Goal: Information Seeking & Learning: Learn about a topic

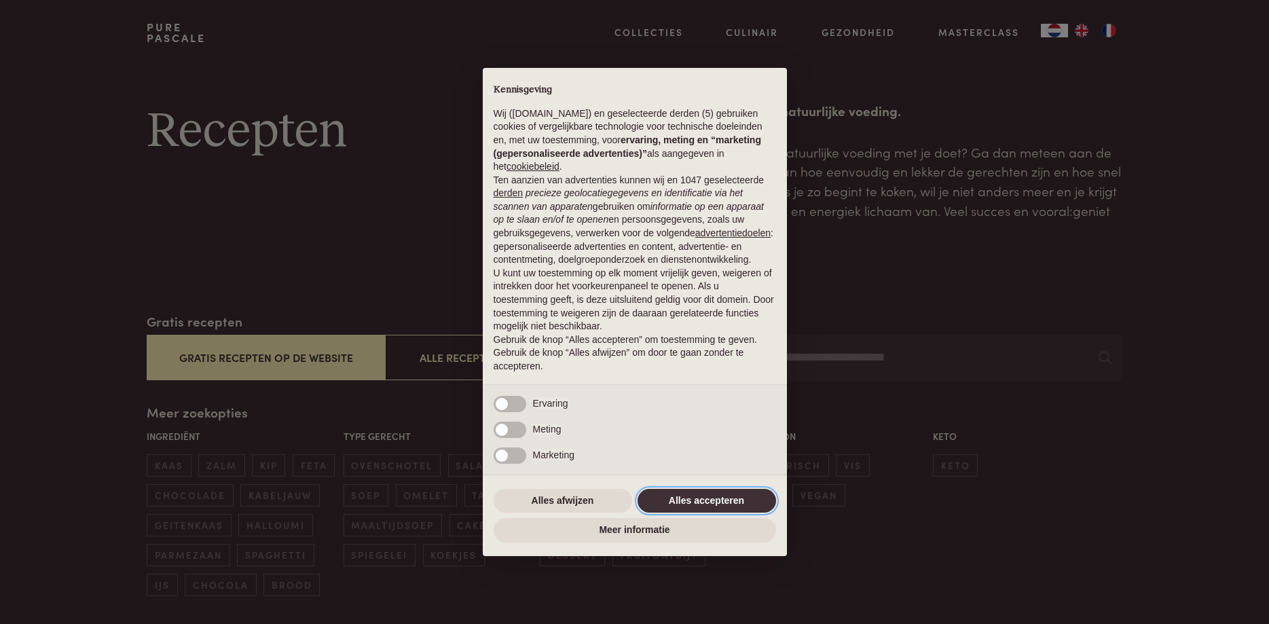
click at [705, 501] on button "Alles accepteren" at bounding box center [706, 501] width 138 height 24
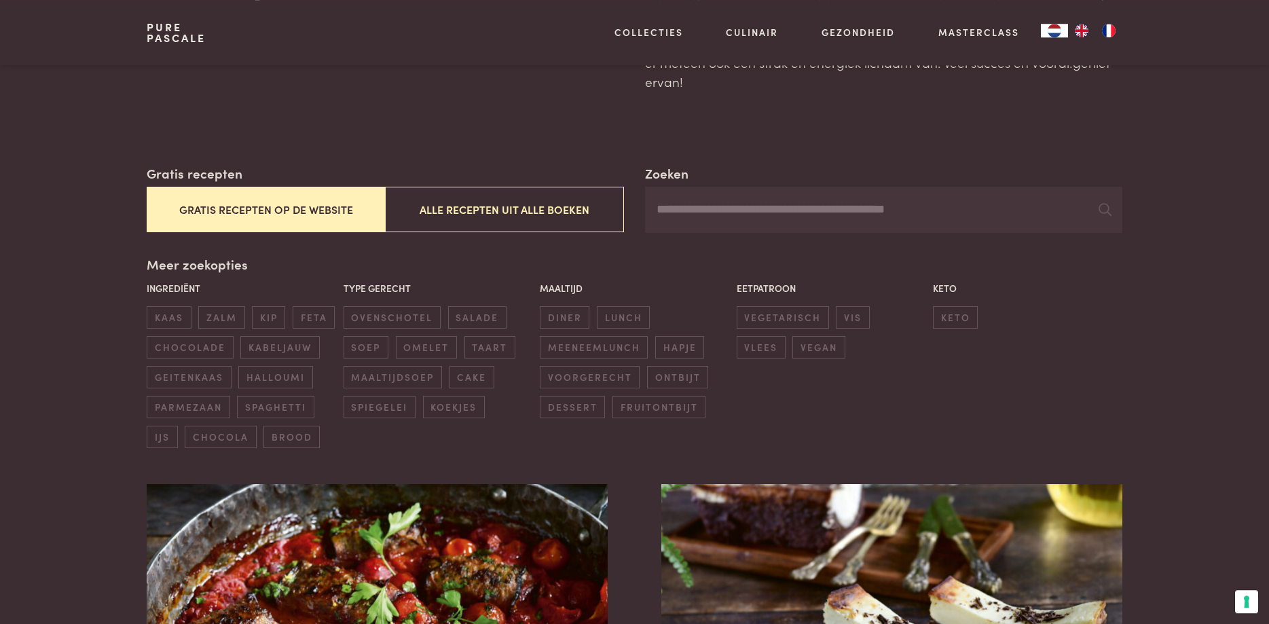
scroll to position [69, 0]
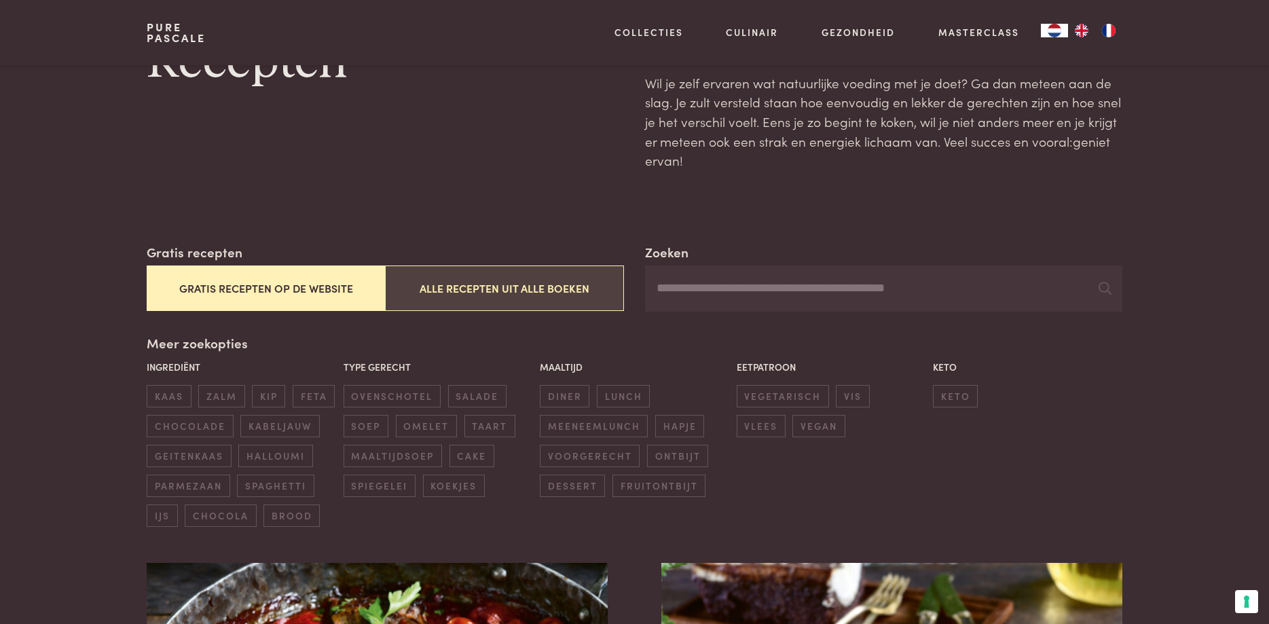
click at [519, 289] on button "Alle recepten uit alle boeken" at bounding box center [504, 287] width 238 height 45
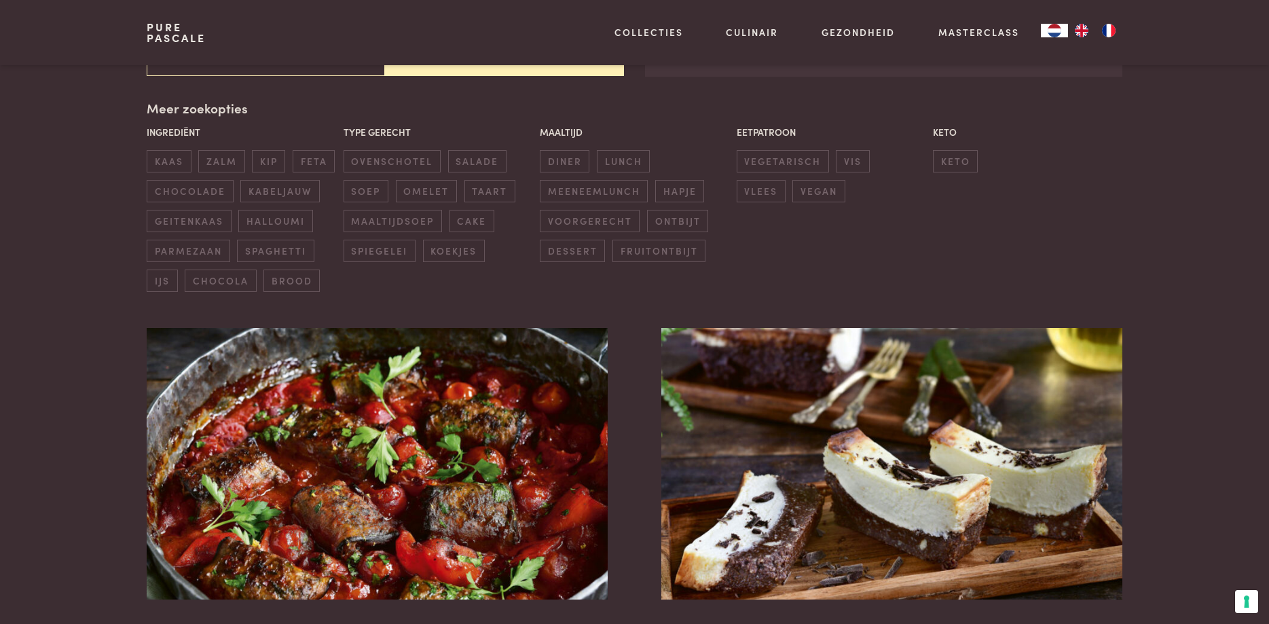
scroll to position [312, 0]
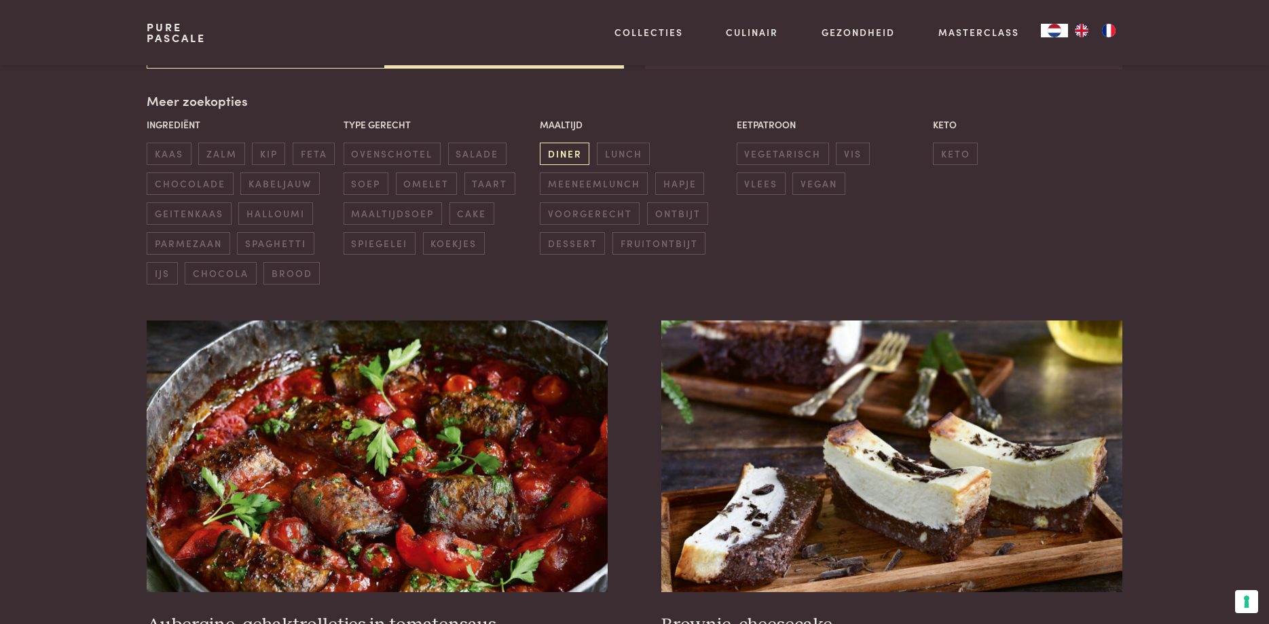
click at [574, 153] on span "diner" at bounding box center [565, 154] width 50 height 22
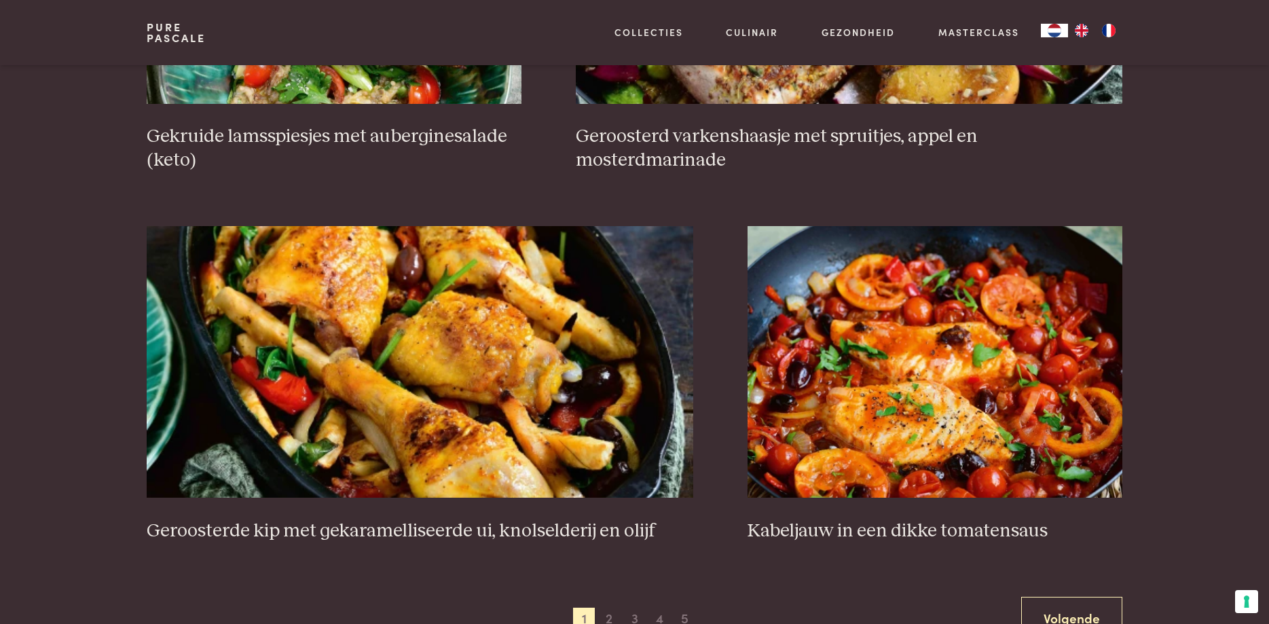
scroll to position [2389, 0]
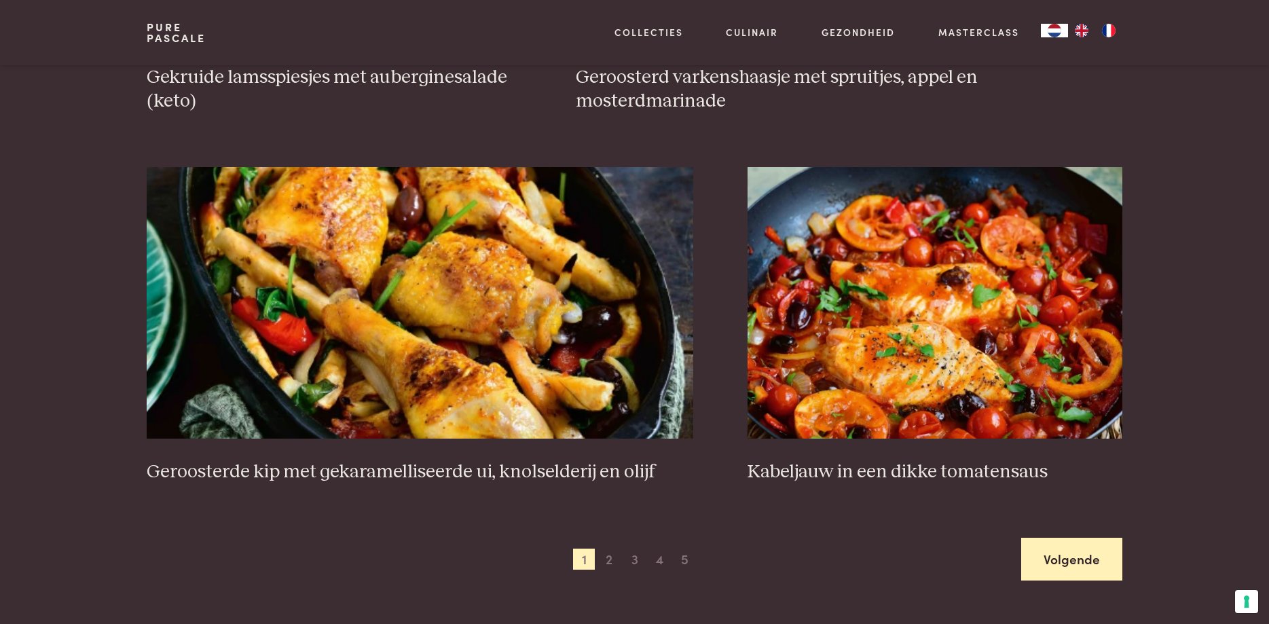
click at [1075, 561] on link "Volgende" at bounding box center [1071, 559] width 101 height 43
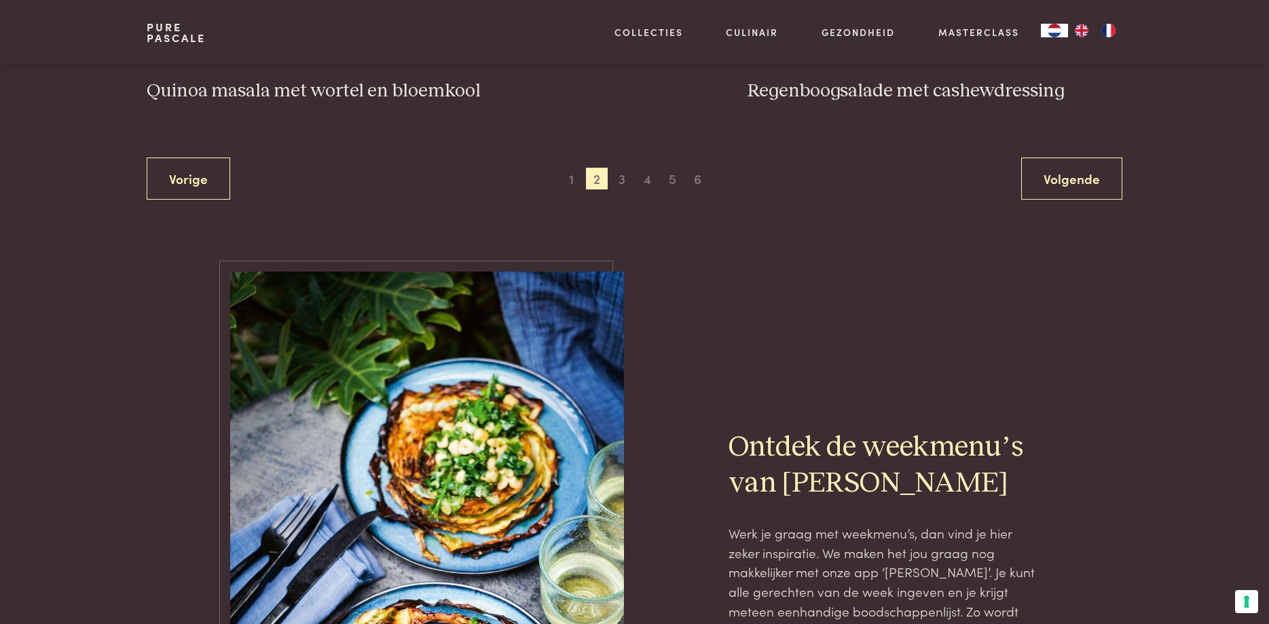
scroll to position [2735, 0]
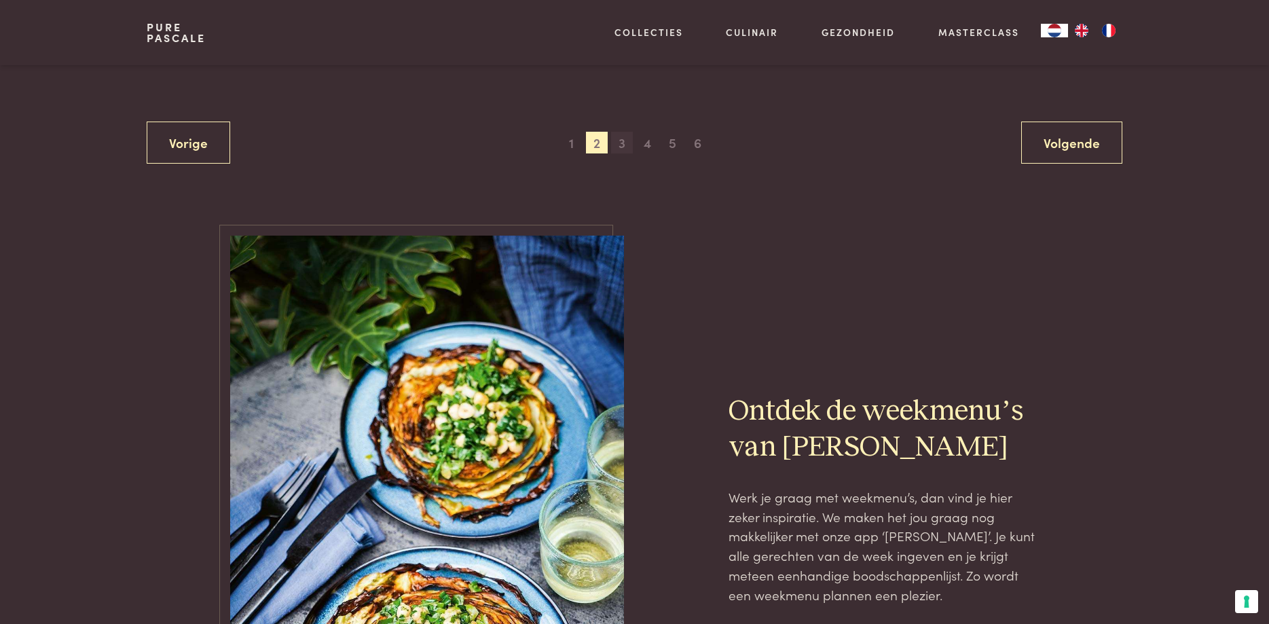
click at [622, 148] on span "3" at bounding box center [622, 143] width 22 height 22
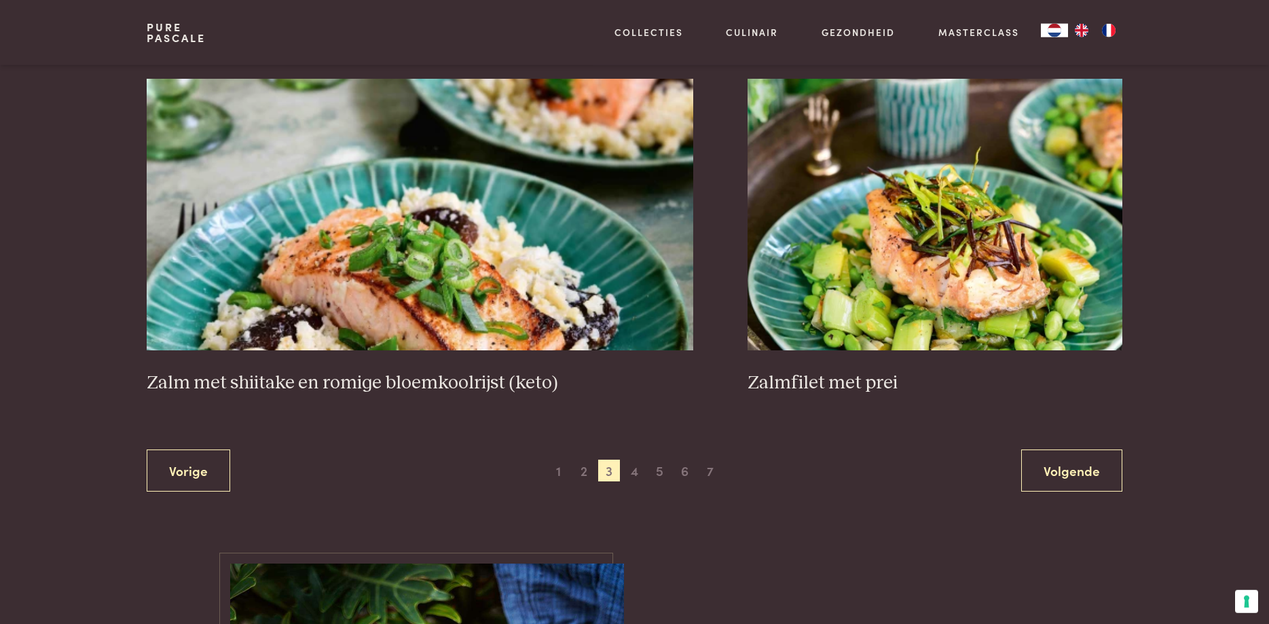
scroll to position [2458, 0]
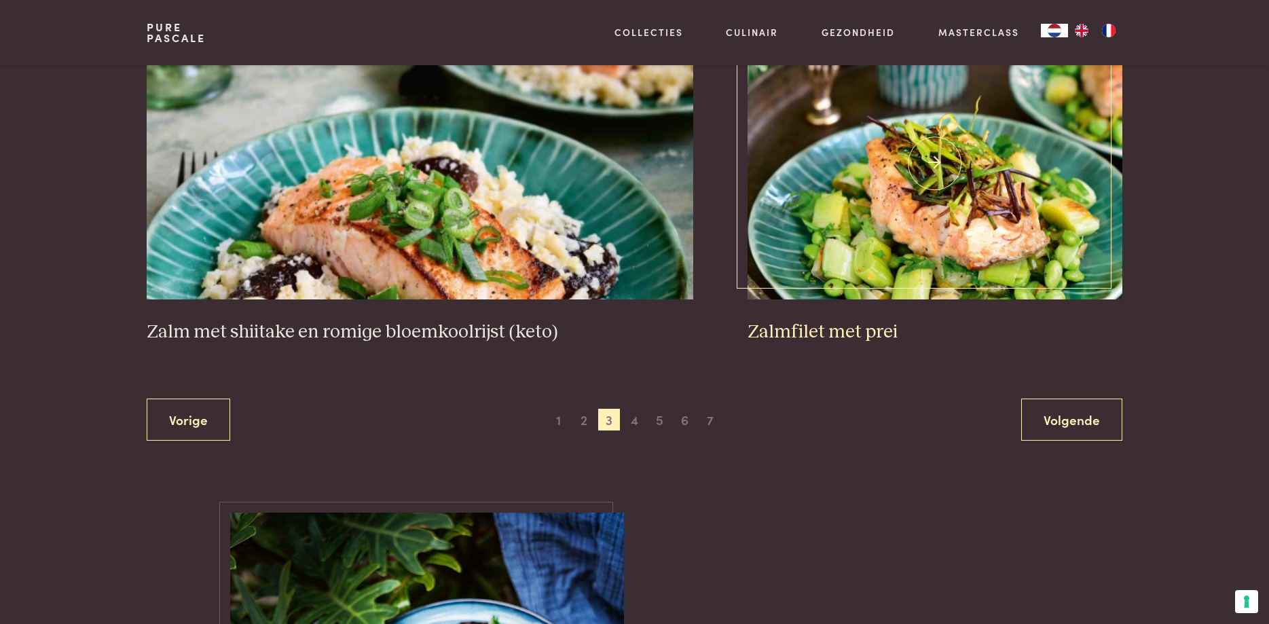
click at [825, 333] on h3 "Zalmfilet met prei" at bounding box center [934, 332] width 375 height 24
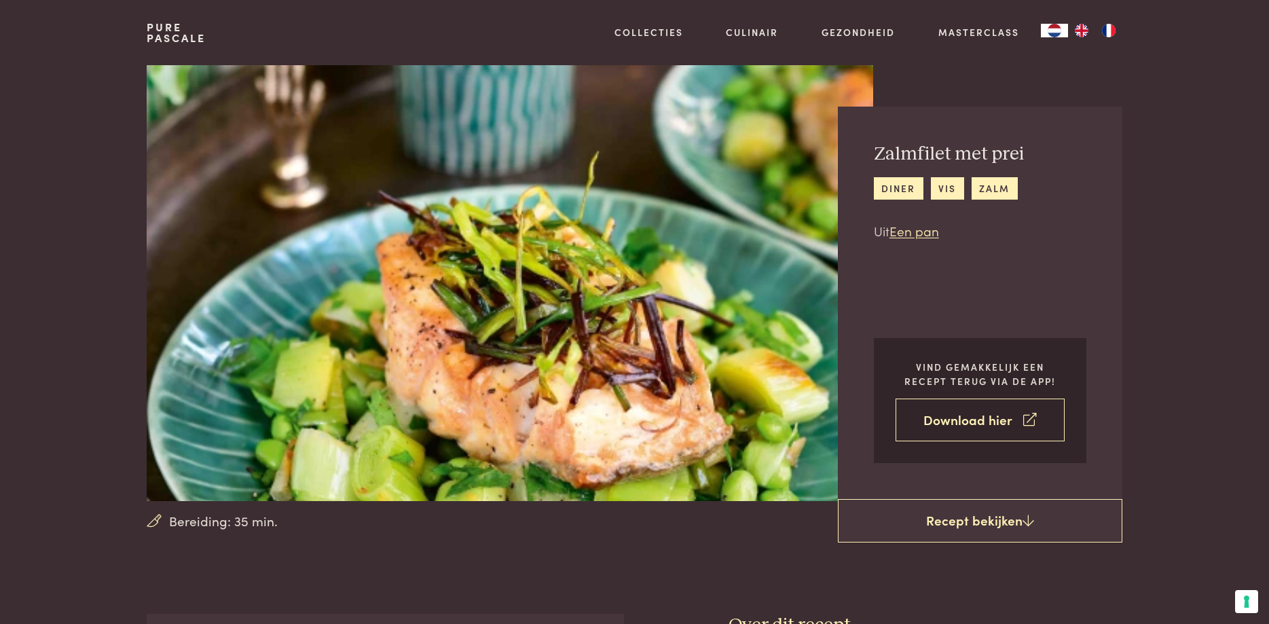
click at [967, 418] on link "Download hier" at bounding box center [979, 420] width 169 height 43
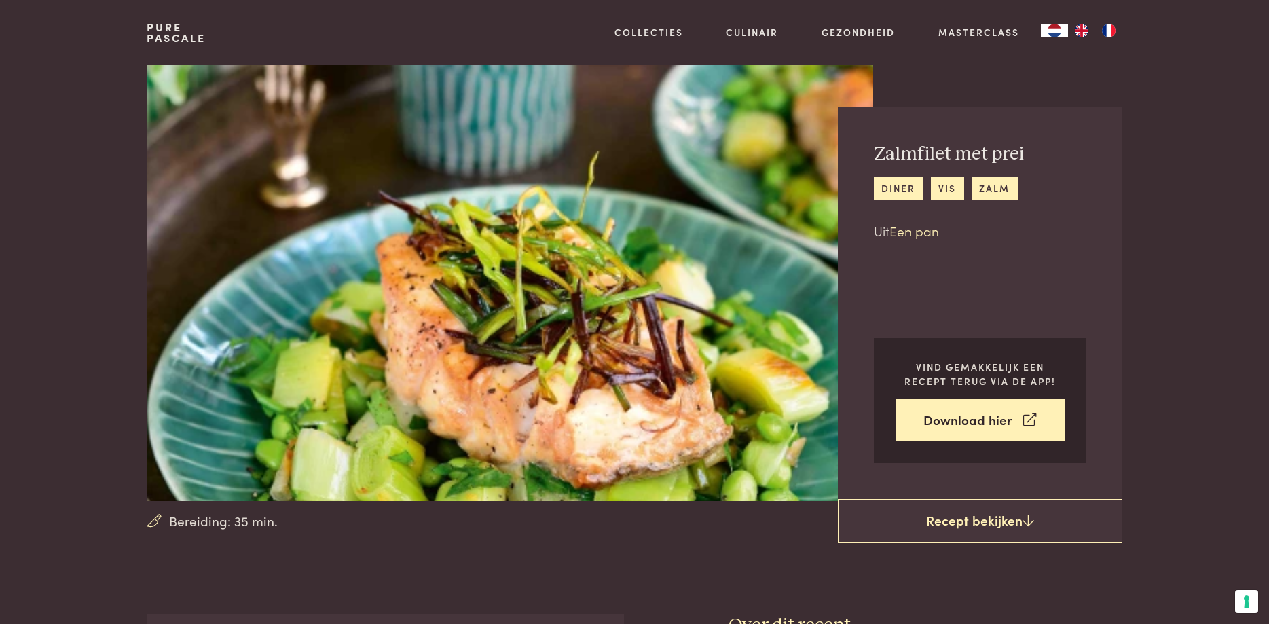
click at [913, 231] on link "Een pan" at bounding box center [914, 230] width 50 height 18
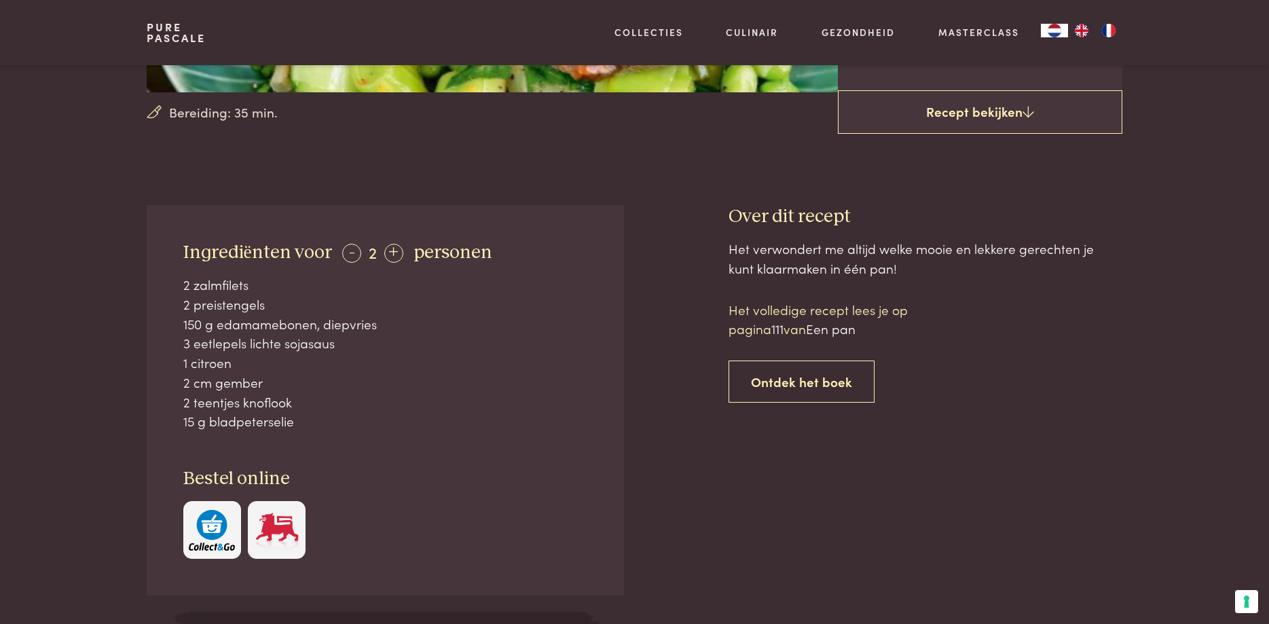
scroll to position [270, 0]
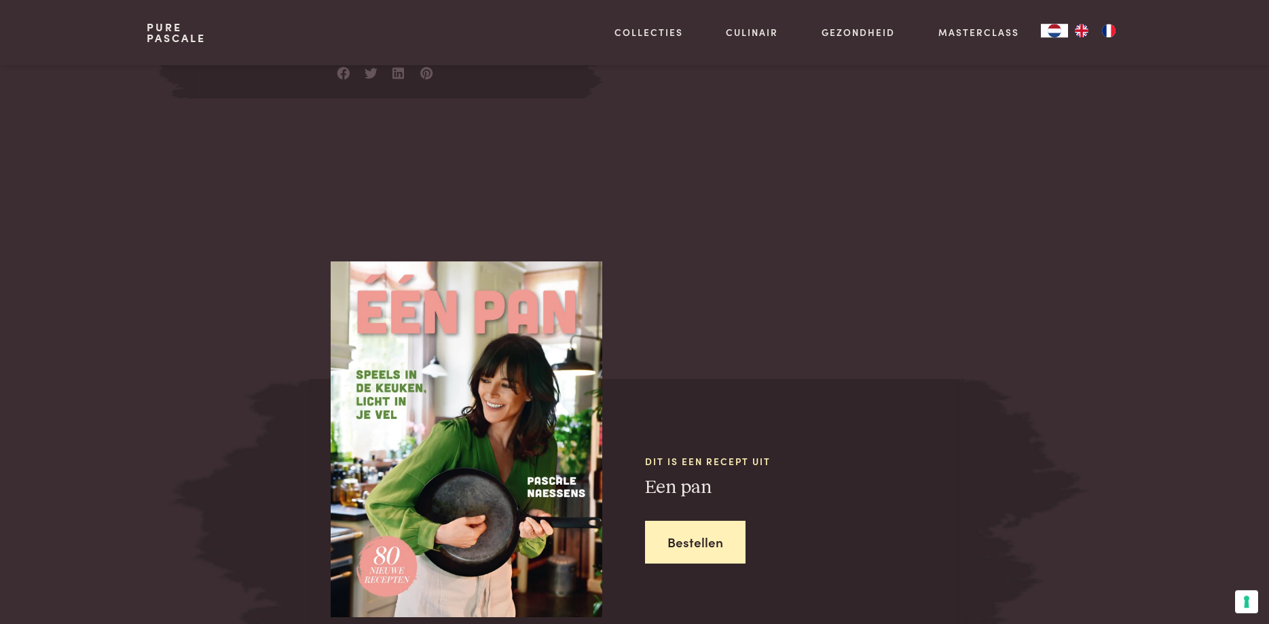
scroll to position [1032, 0]
